Goal: Consume media (video, audio)

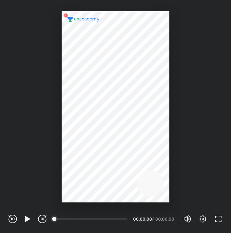
scroll to position [233, 231]
click at [32, 219] on div "REWIND (J) PLAY (K) FORWARD (L)" at bounding box center [27, 219] width 38 height 8
click at [18, 221] on div "REWIND (J) PLAY (K) FORWARD (L)" at bounding box center [27, 219] width 38 height 8
click at [27, 221] on icon "button" at bounding box center [27, 219] width 5 height 6
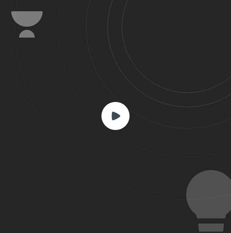
click at [110, 120] on rect at bounding box center [115, 116] width 28 height 28
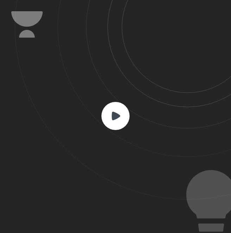
click at [110, 120] on rect at bounding box center [115, 116] width 28 height 28
